Goal: Task Accomplishment & Management: Manage account settings

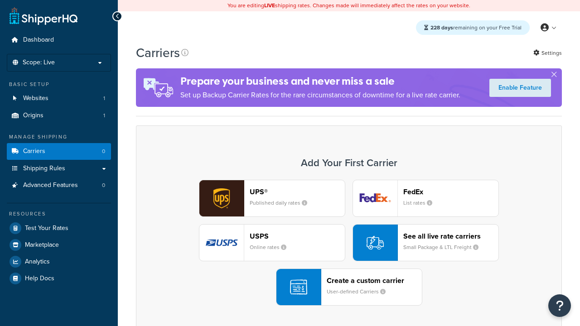
click at [349, 243] on div "UPS® Published daily rates FedEx List rates USPS Online rates See all live rate…" at bounding box center [349, 243] width 407 height 126
click at [451, 192] on header "FedEx" at bounding box center [450, 192] width 95 height 9
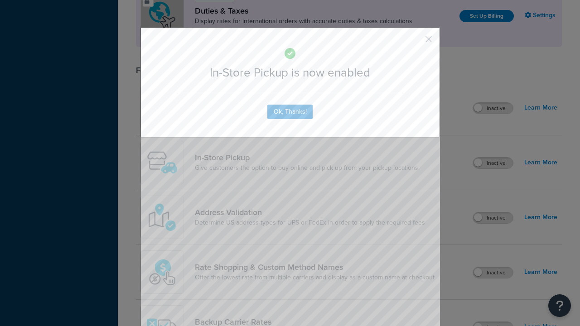
click at [415, 42] on button "button" at bounding box center [415, 42] width 2 height 2
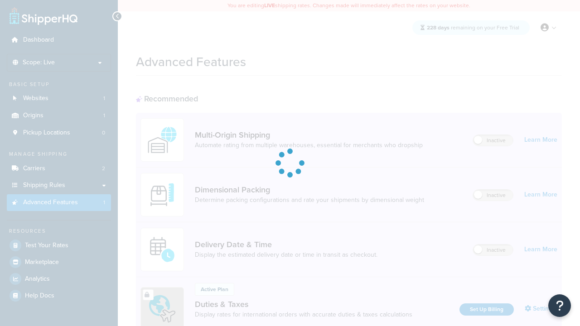
scroll to position [136, 0]
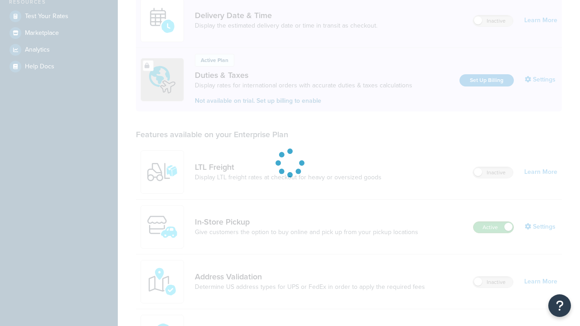
click at [494, 233] on label "Active" at bounding box center [494, 227] width 40 height 11
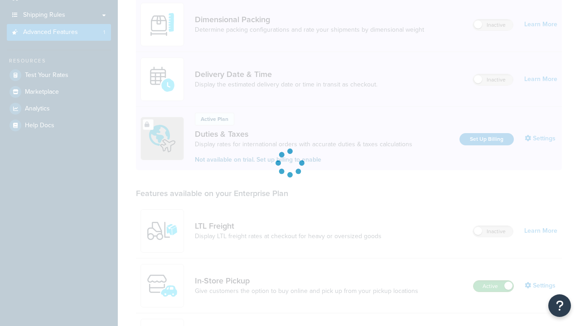
scroll to position [0, 0]
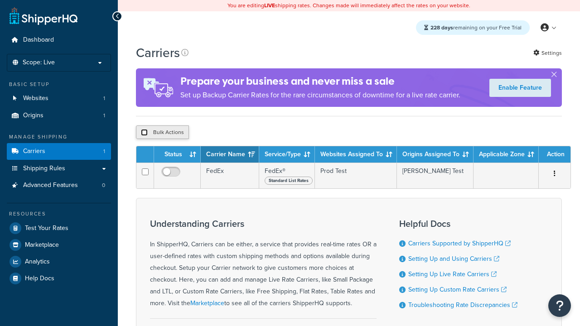
click at [144, 133] on input "checkbox" at bounding box center [144, 132] width 7 height 7
checkbox input "true"
click at [0, 0] on button "Delete" at bounding box center [0, 0] width 0 height 0
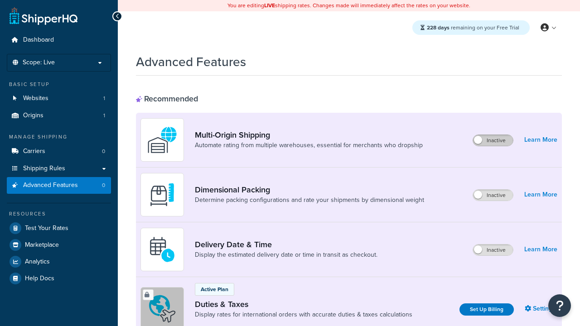
click at [493, 141] on label "Inactive" at bounding box center [493, 140] width 40 height 11
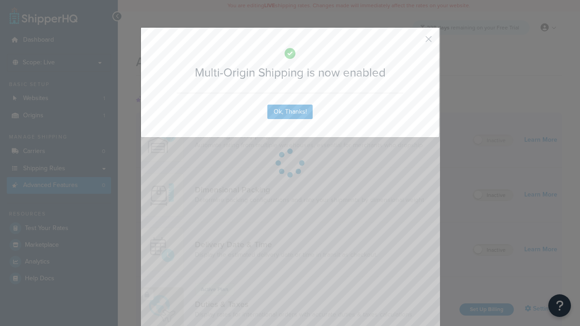
click at [415, 41] on button "button" at bounding box center [415, 42] width 2 height 2
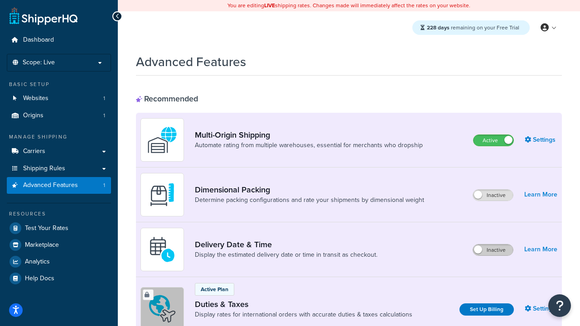
click at [493, 250] on label "Inactive" at bounding box center [493, 250] width 40 height 11
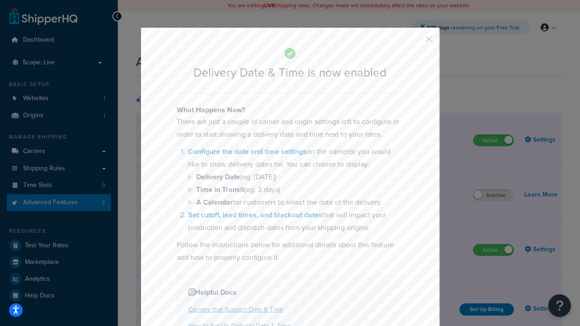
click at [415, 42] on button "button" at bounding box center [415, 42] width 2 height 2
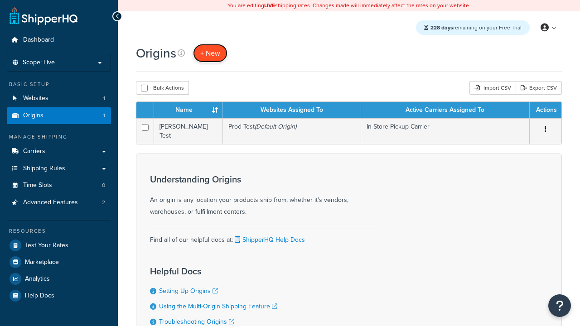
click at [210, 53] on span "+ New" at bounding box center [210, 53] width 20 height 10
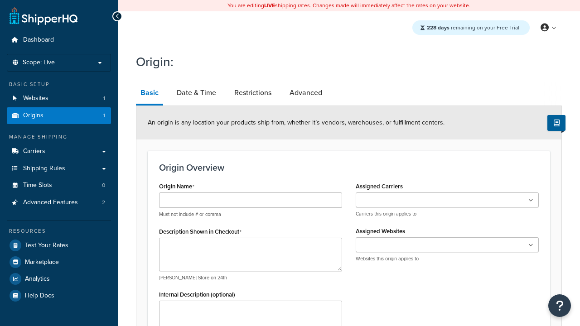
click at [150, 94] on link "Basic" at bounding box center [149, 94] width 27 height 24
click at [196, 93] on link "Date & Time" at bounding box center [196, 93] width 49 height 22
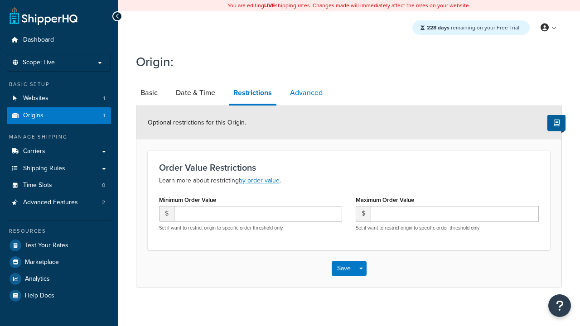
click at [306, 93] on link "Advanced" at bounding box center [307, 93] width 42 height 22
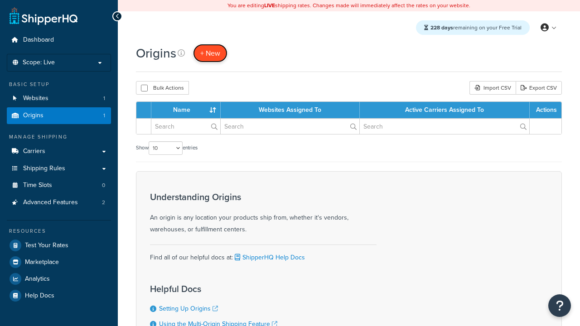
click at [210, 53] on span "+ New" at bounding box center [210, 53] width 20 height 10
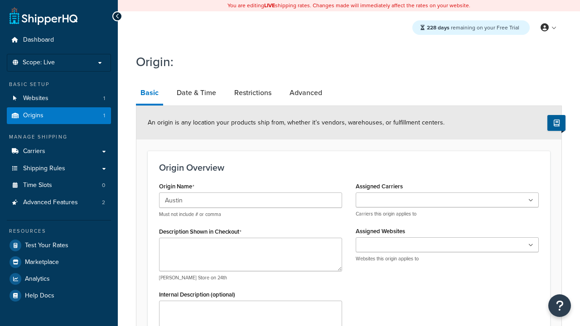
type input "Austin"
type textarea "Austin"
type input "Test Street"
type input "Austin"
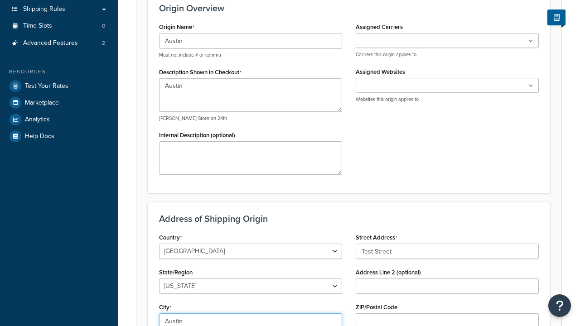
select select "43"
type input "Austin"
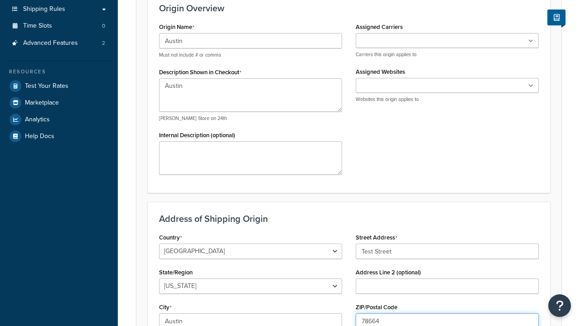
scroll to position [0, 0]
type input "78664"
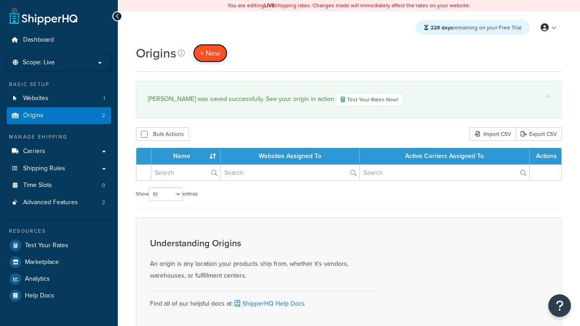
click at [210, 53] on span "+ New" at bounding box center [210, 53] width 20 height 10
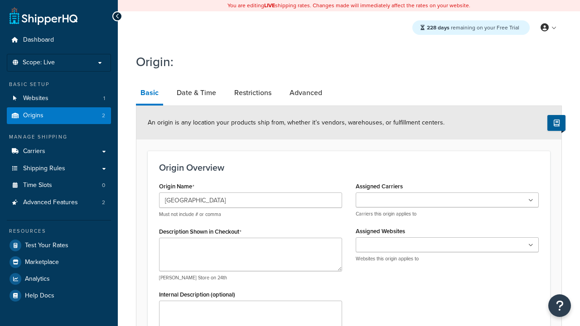
type input "[GEOGRAPHIC_DATA]"
type textarea "[GEOGRAPHIC_DATA]"
type input "Test Street"
type input "Austin"
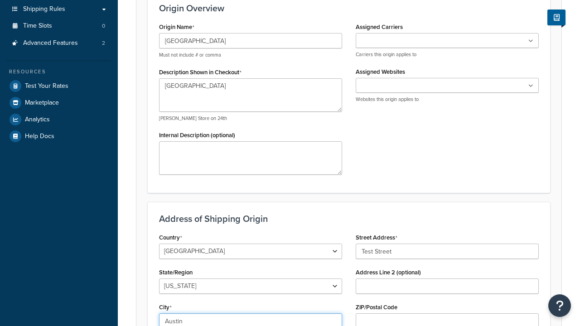
select select "43"
type input "Austin"
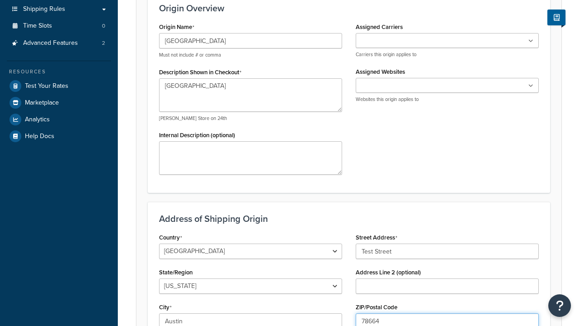
type input "78664"
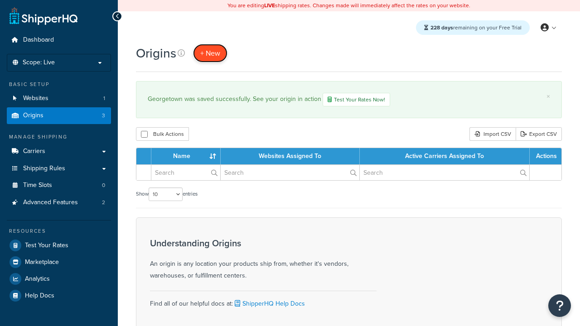
click at [210, 53] on span "+ New" at bounding box center [210, 53] width 20 height 10
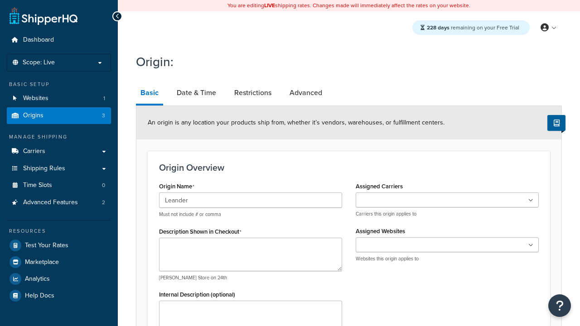
type input "Leander"
type textarea "Leander"
type input "Test Street"
type input "Austin"
select select "43"
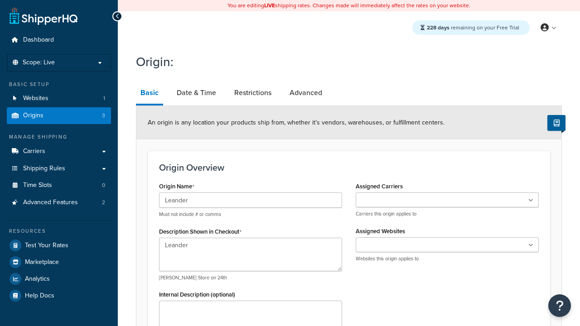
scroll to position [160, 0]
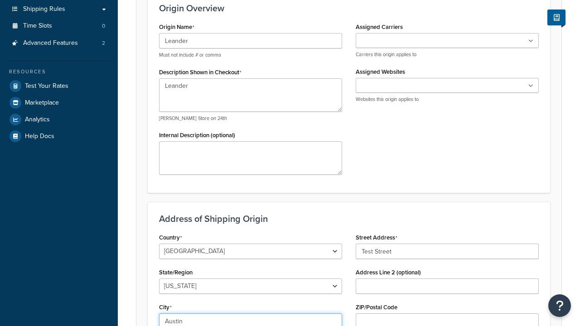
type input "Austin"
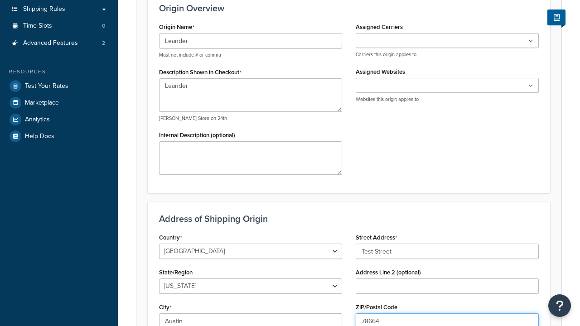
type input "78664"
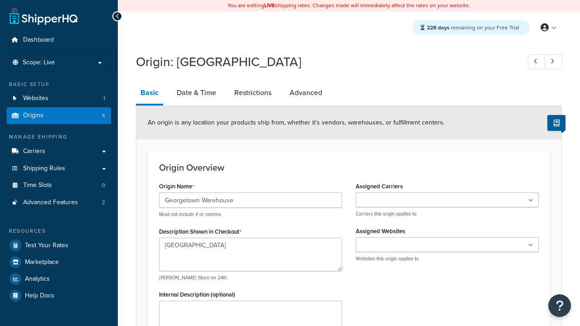
select select "43"
type input "Georgetown Warehouse"
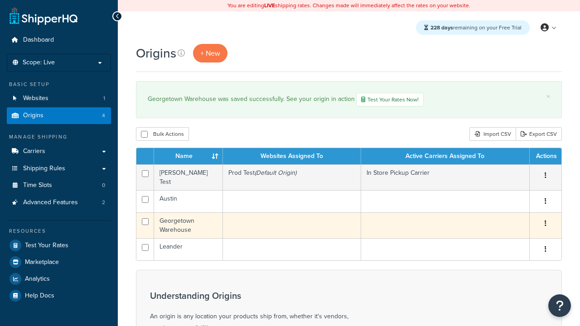
click at [545, 221] on icon "button" at bounding box center [546, 223] width 2 height 6
click at [0, 0] on link "Delete" at bounding box center [0, 0] width 0 height 0
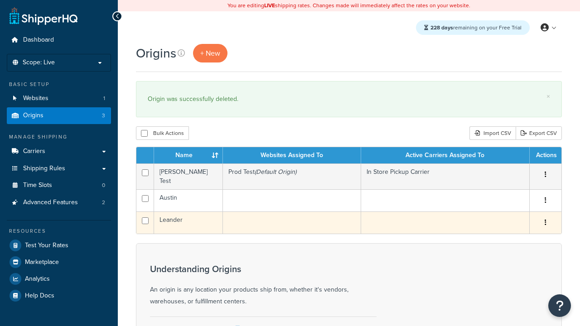
click at [545, 220] on icon "button" at bounding box center [546, 222] width 2 height 6
click at [0, 0] on link "Duplicate" at bounding box center [0, 0] width 0 height 0
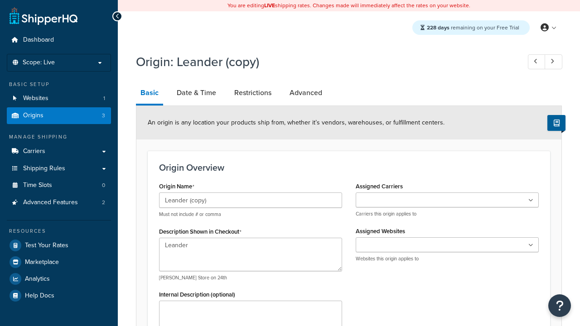
select select "43"
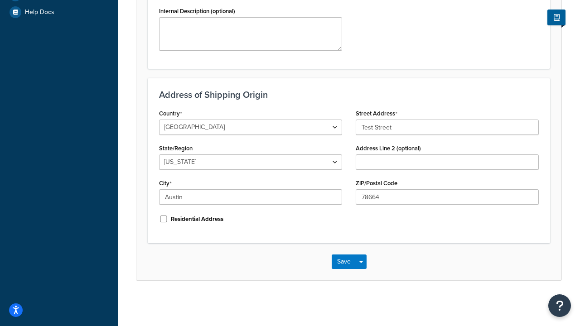
scroll to position [0, 0]
